Goal: Connect with others: Connect with others

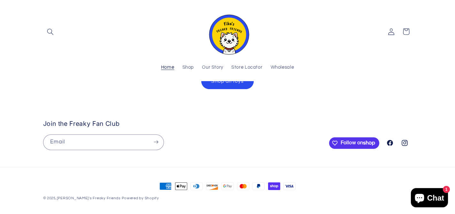
scroll to position [1320, 0]
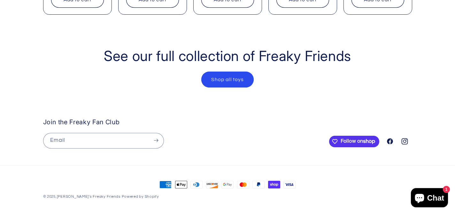
click at [405, 138] on icon at bounding box center [405, 142] width 8 height 8
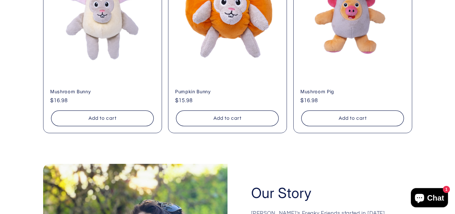
scroll to position [1320, 0]
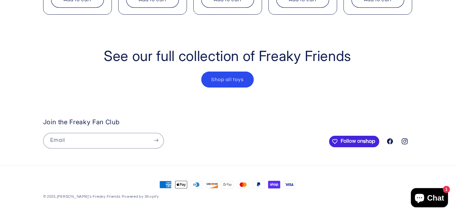
click at [348, 139] on span "Follow on Shop" at bounding box center [360, 142] width 39 height 6
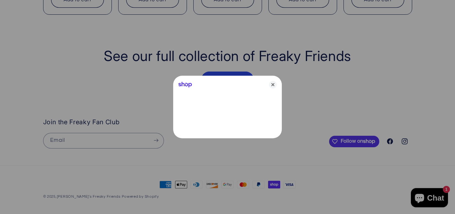
scroll to position [0, 0]
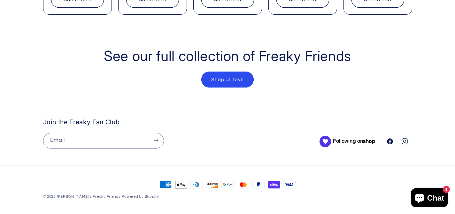
click at [363, 139] on span "Following on Shop" at bounding box center [356, 142] width 46 height 6
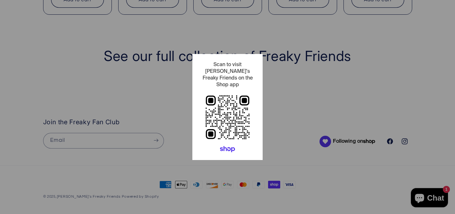
scroll to position [0, 455]
